Goal: Consume media (video, audio): Consume media (video, audio)

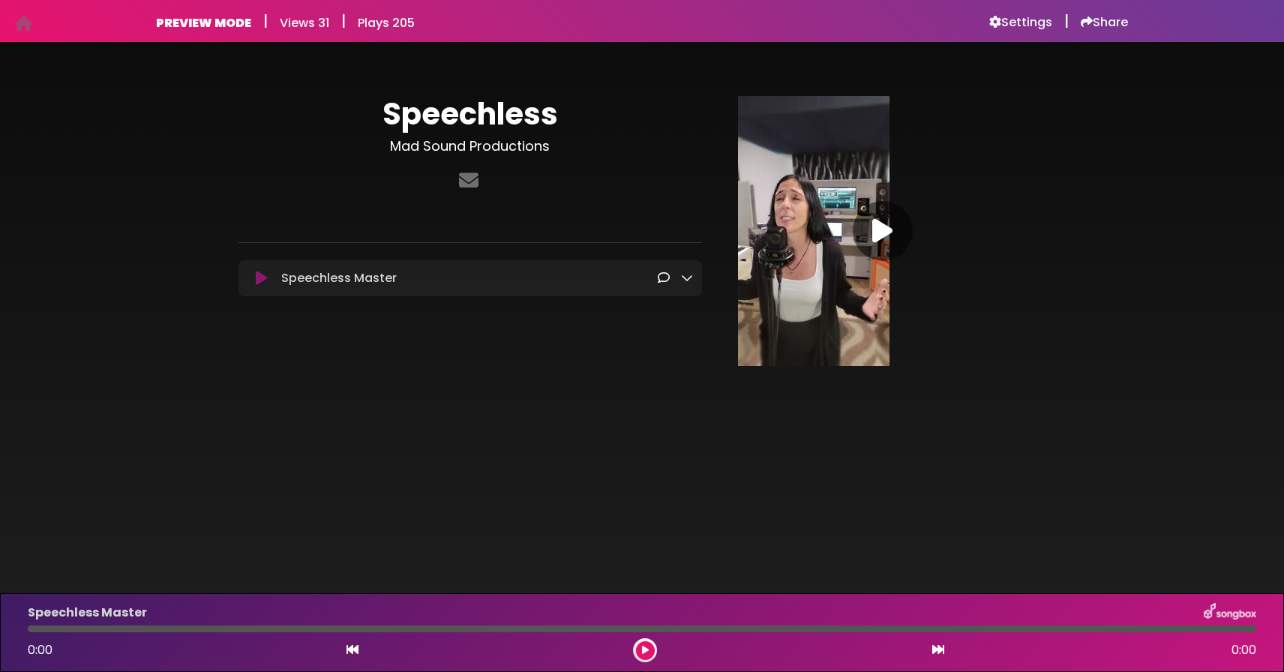
click at [687, 279] on icon at bounding box center [687, 277] width 12 height 12
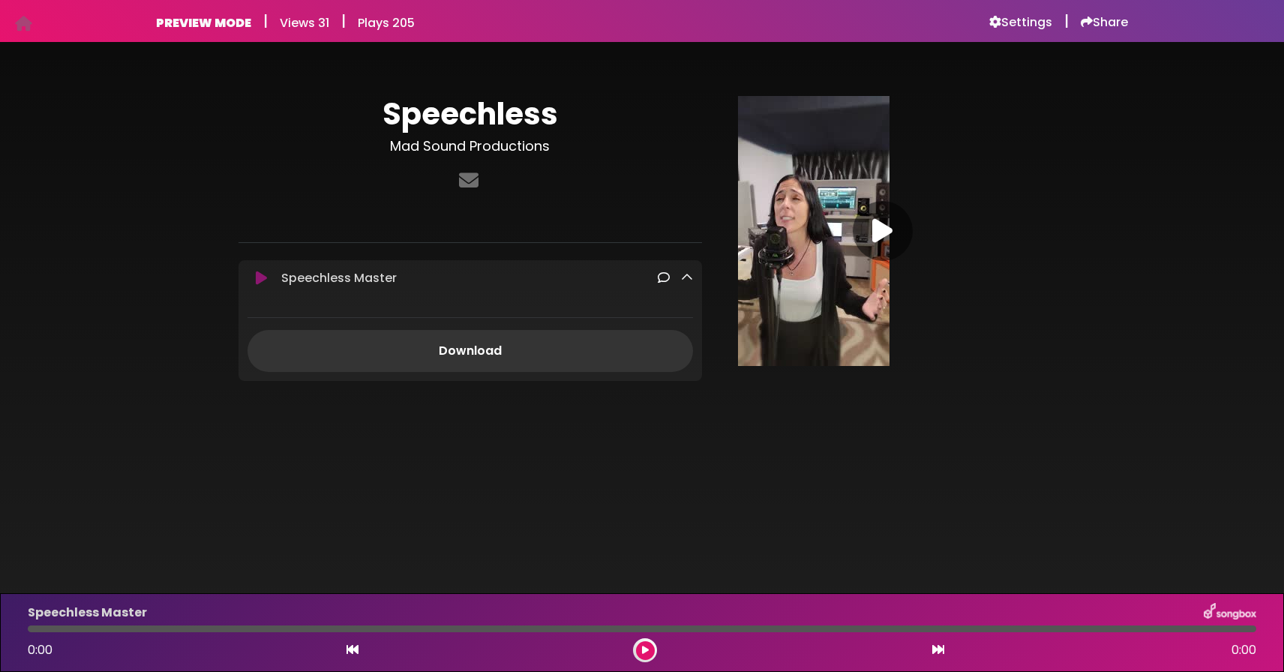
click at [700, 208] on p at bounding box center [469, 217] width 463 height 18
click at [1011, 283] on div at bounding box center [882, 231] width 289 height 270
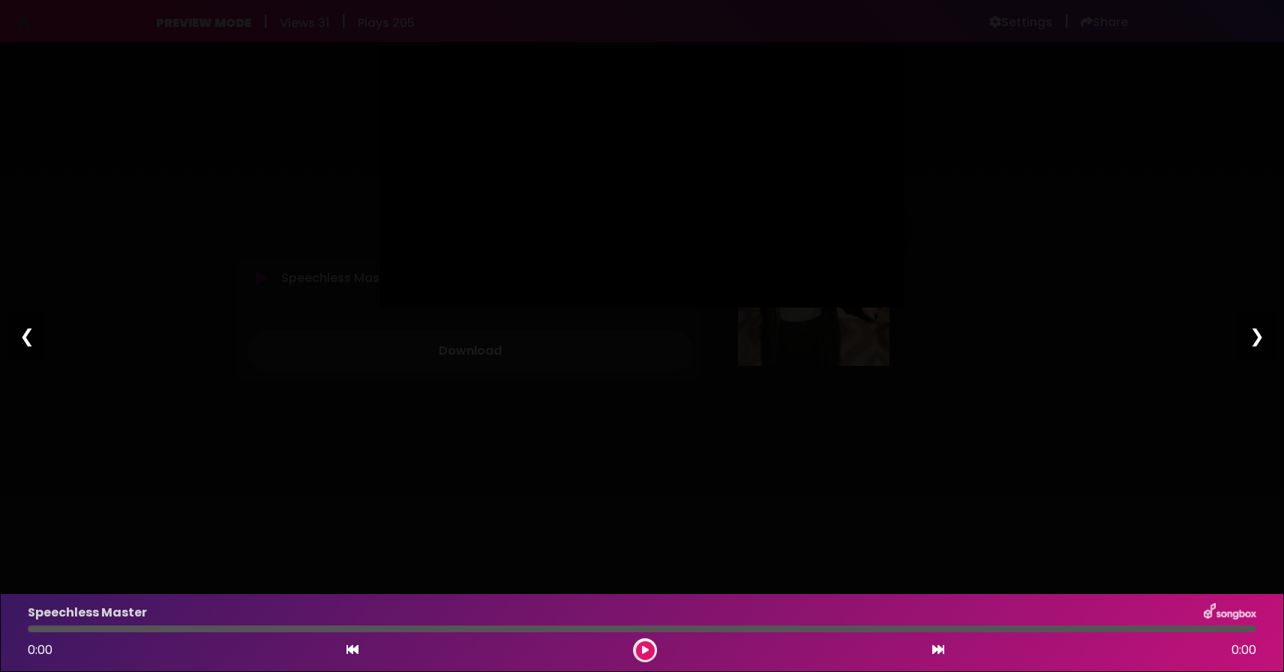
click at [30, 331] on div "❮" at bounding box center [26, 335] width 39 height 51
click at [28, 340] on div "❮" at bounding box center [26, 335] width 39 height 51
